Goal: Task Accomplishment & Management: Manage account settings

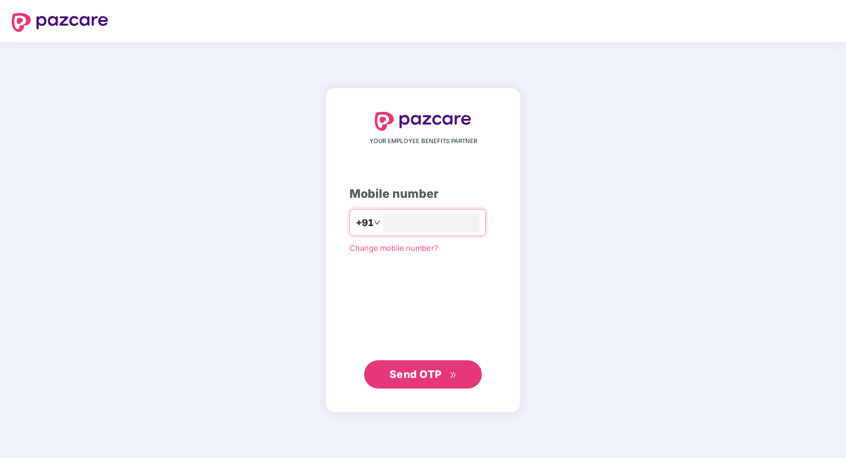
type input "**********"
click at [436, 371] on span "Send OTP" at bounding box center [415, 373] width 52 height 12
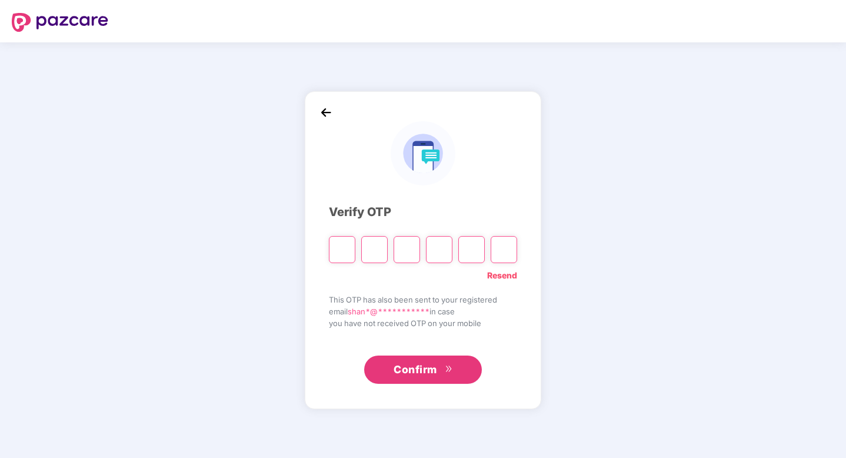
type input "*"
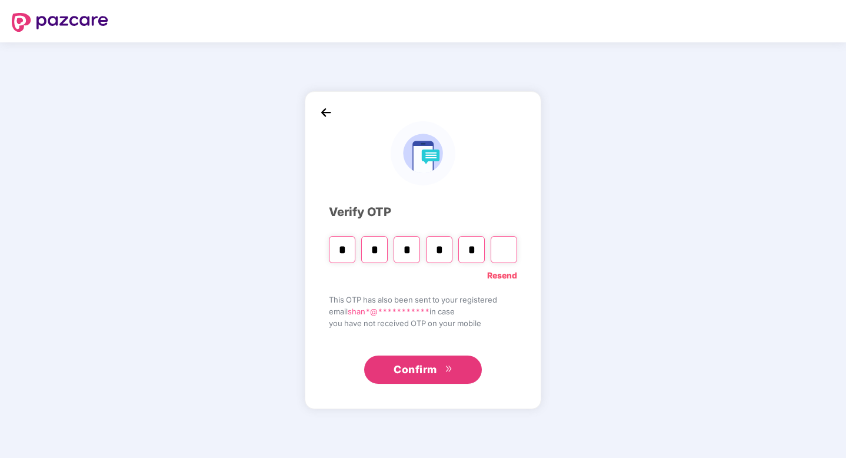
type input "*"
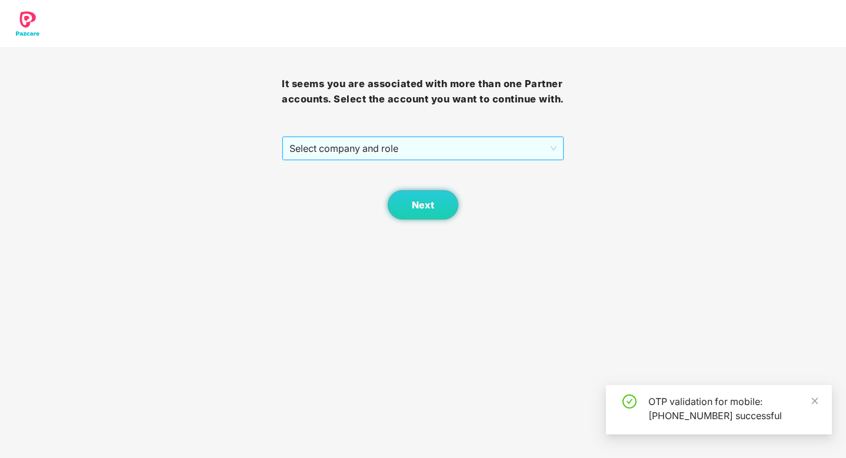
click at [484, 155] on span "Select company and role" at bounding box center [422, 148] width 266 height 22
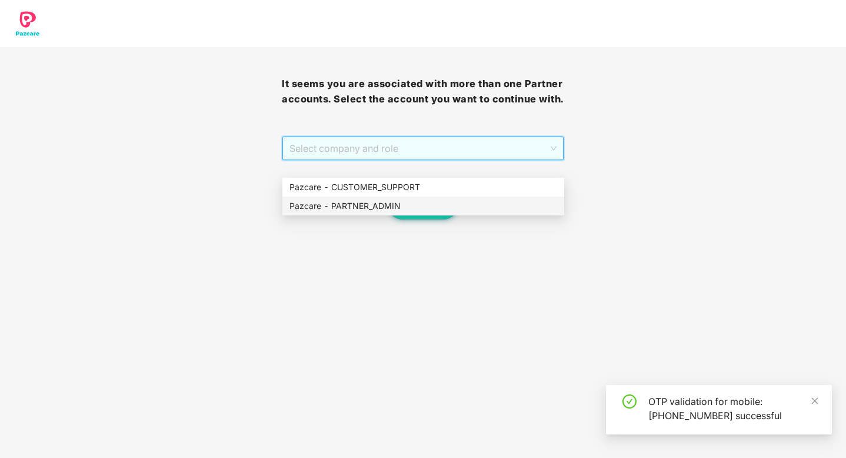
click at [418, 203] on div "Pazcare - PARTNER_ADMIN" at bounding box center [423, 205] width 268 height 13
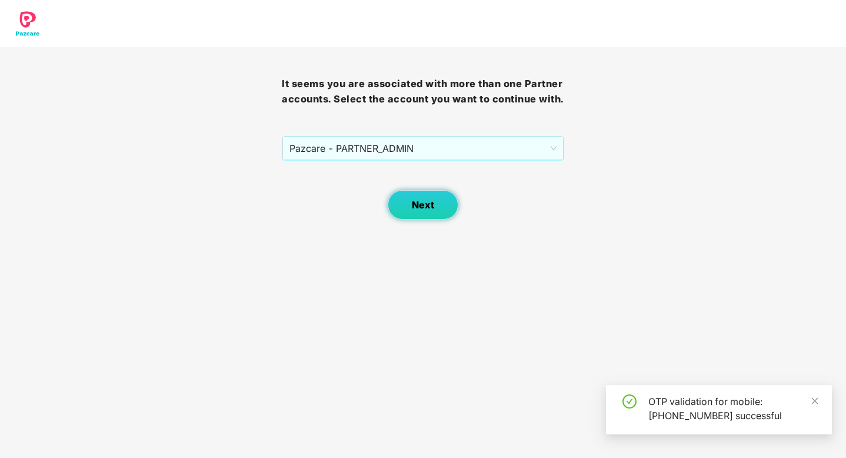
click at [417, 211] on button "Next" at bounding box center [423, 204] width 71 height 29
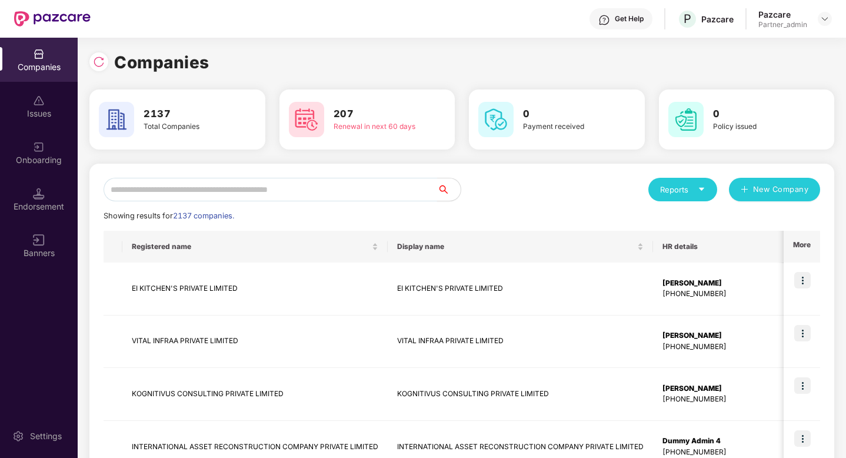
click at [309, 185] on input "text" at bounding box center [271, 190] width 334 height 24
paste input "**********"
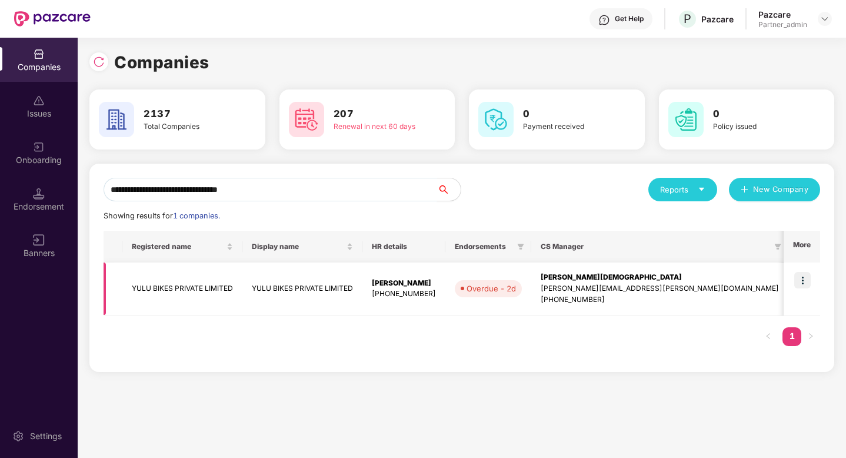
type input "**********"
click at [804, 280] on img at bounding box center [802, 280] width 16 height 16
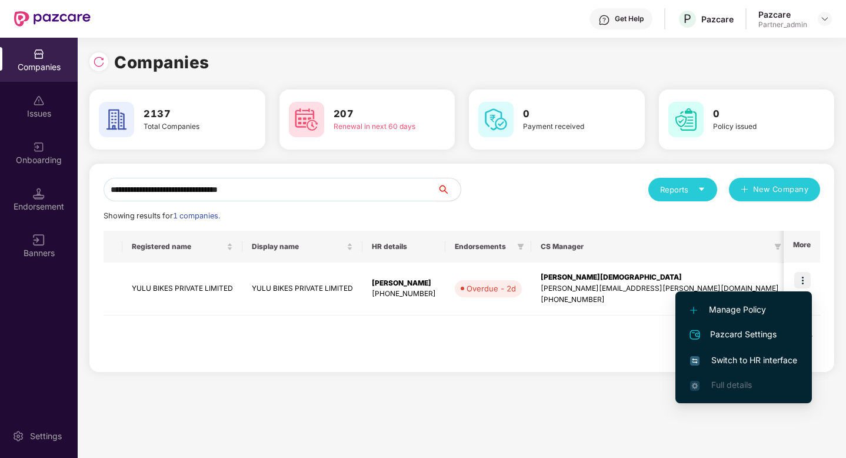
click at [739, 359] on span "Switch to HR interface" at bounding box center [743, 360] width 107 height 13
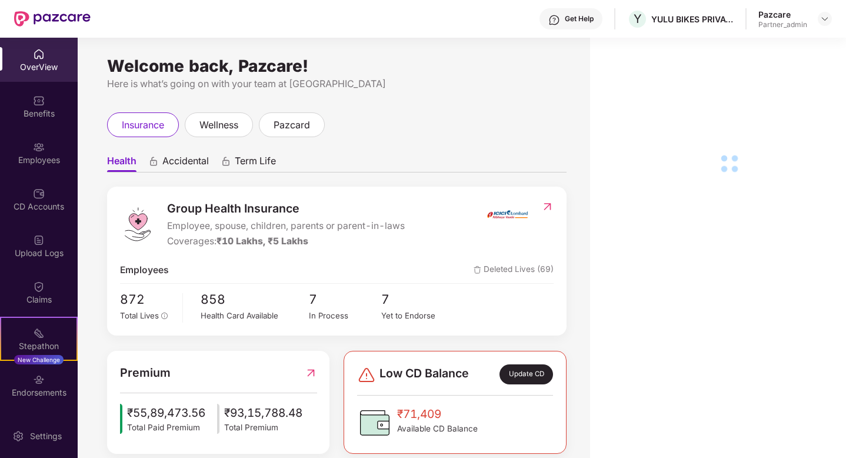
click at [29, 166] on div "Employees" at bounding box center [39, 153] width 78 height 44
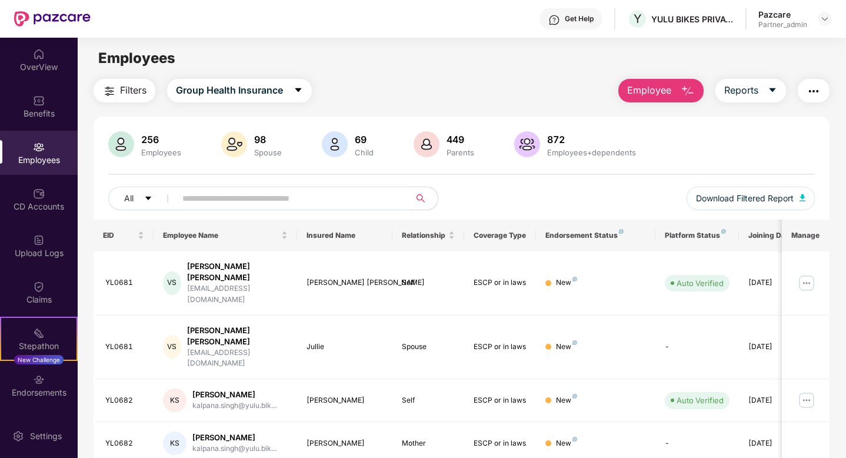
click at [197, 197] on input "text" at bounding box center [287, 198] width 211 height 18
paste input "******"
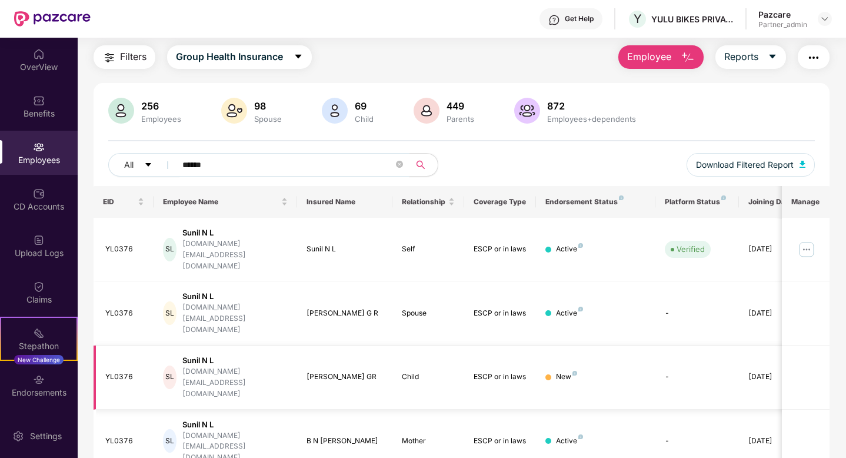
scroll to position [51, 0]
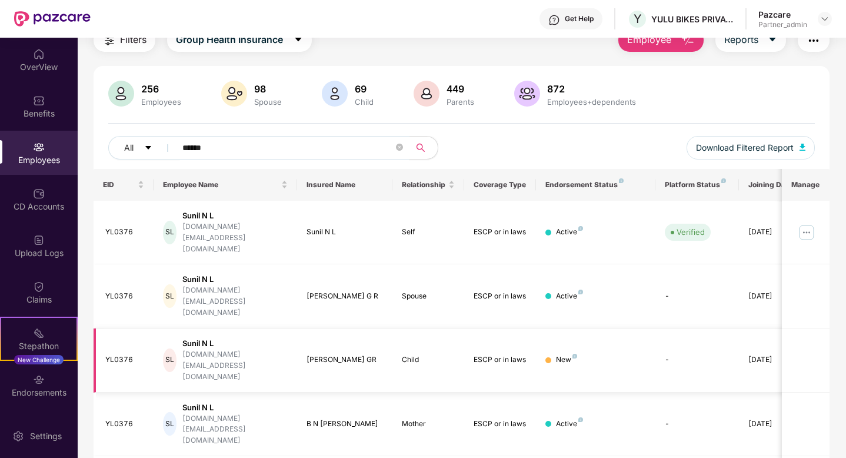
type input "******"
click at [228, 349] on div "[DOMAIN_NAME][EMAIL_ADDRESS][DOMAIN_NAME]" at bounding box center [234, 366] width 105 height 34
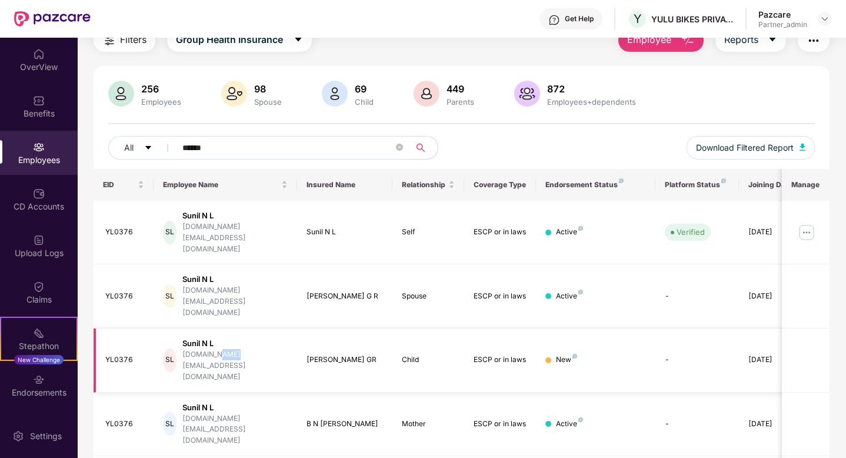
click at [228, 349] on div "[DOMAIN_NAME][EMAIL_ADDRESS][DOMAIN_NAME]" at bounding box center [234, 366] width 105 height 34
drag, startPoint x: 358, startPoint y: 307, endPoint x: 307, endPoint y: 306, distance: 51.8
click at [307, 354] on div "[PERSON_NAME] GR" at bounding box center [345, 359] width 77 height 11
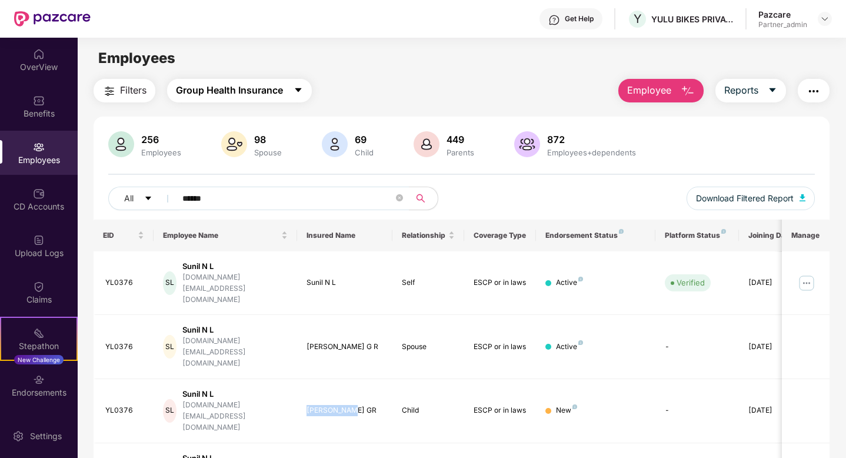
click at [282, 96] on span "Group Health Insurance" at bounding box center [229, 90] width 107 height 15
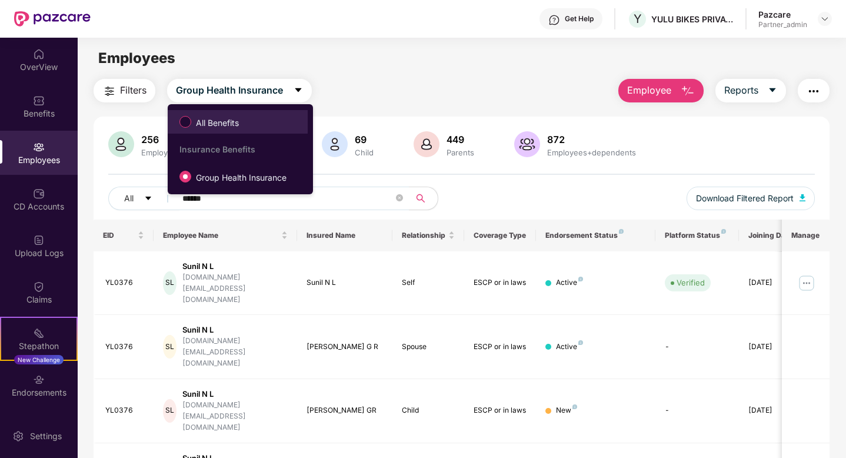
click at [264, 117] on span "All Benefits" at bounding box center [238, 122] width 128 height 20
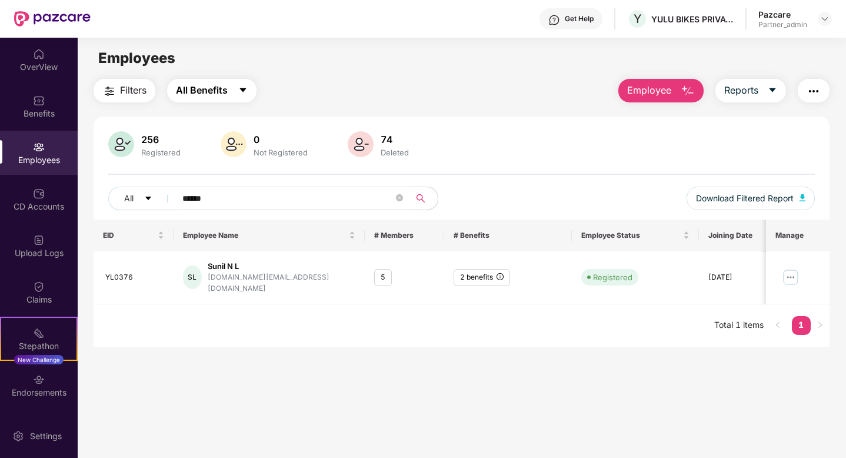
click at [221, 84] on span "All Benefits" at bounding box center [202, 90] width 52 height 15
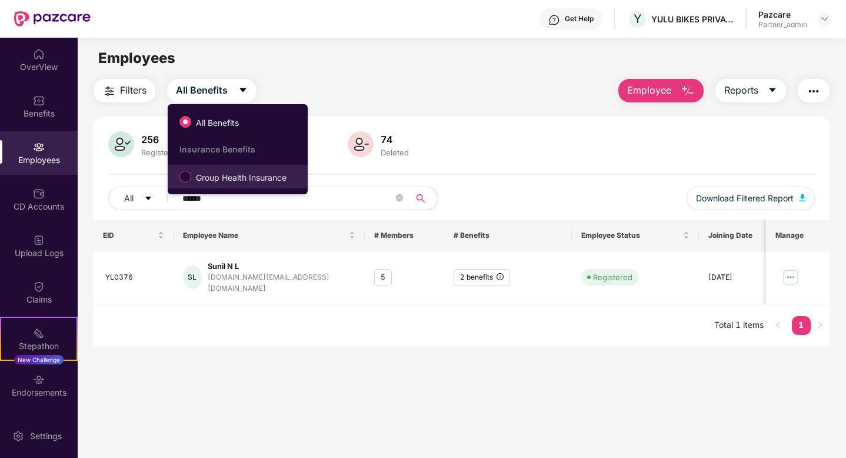
click at [247, 184] on label "Group Health Insurance" at bounding box center [236, 176] width 124 height 20
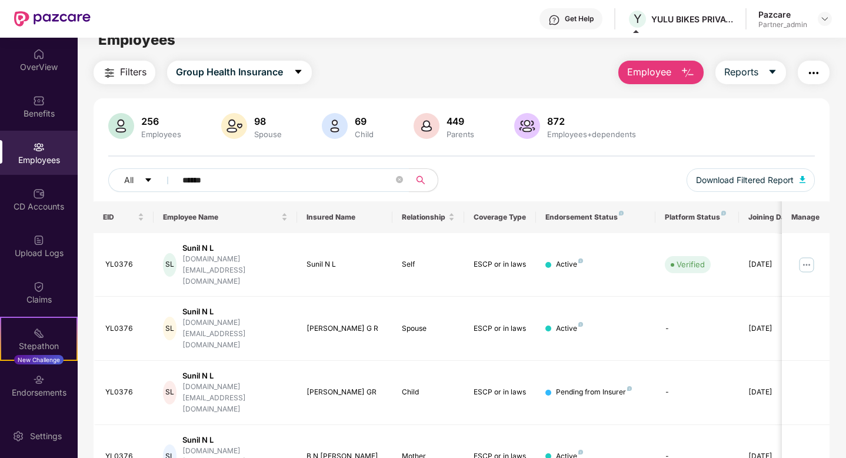
scroll to position [28, 0]
